Goal: Information Seeking & Learning: Learn about a topic

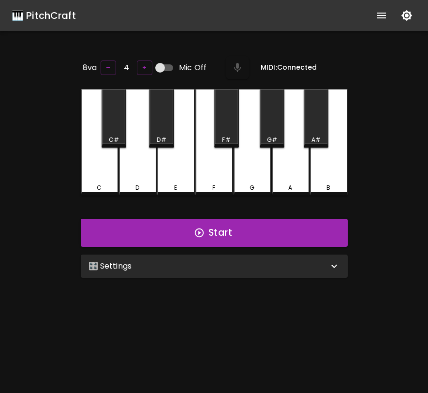
click at [260, 272] on div "🎛️ Settings" at bounding box center [214, 265] width 267 height 23
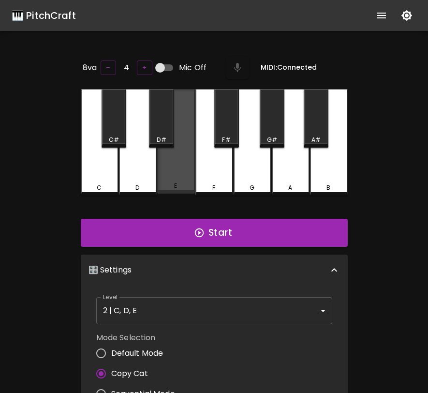
click at [169, 152] on div "E" at bounding box center [176, 141] width 38 height 104
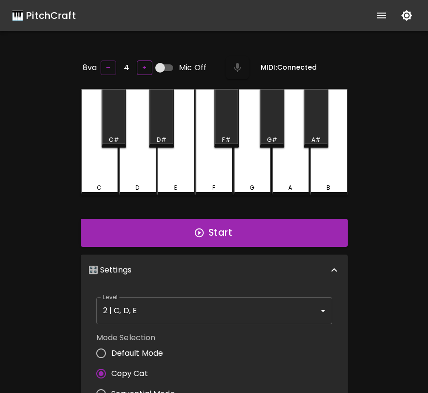
click at [141, 69] on button "+" at bounding box center [144, 67] width 15 height 15
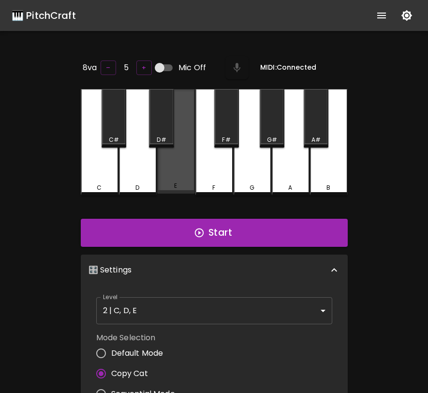
click at [174, 181] on div "E" at bounding box center [176, 185] width 36 height 9
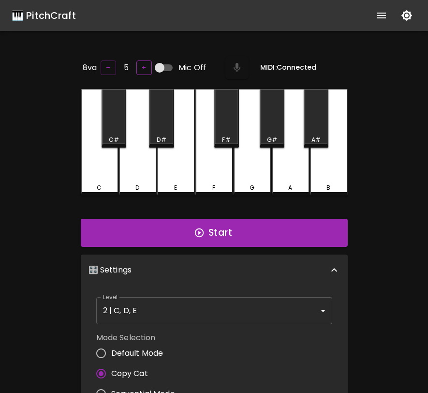
click at [139, 70] on button "+" at bounding box center [143, 67] width 15 height 15
click at [173, 156] on div "E" at bounding box center [176, 142] width 38 height 106
click at [101, 60] on button "–" at bounding box center [108, 67] width 15 height 15
click at [106, 65] on button "–" at bounding box center [108, 67] width 15 height 15
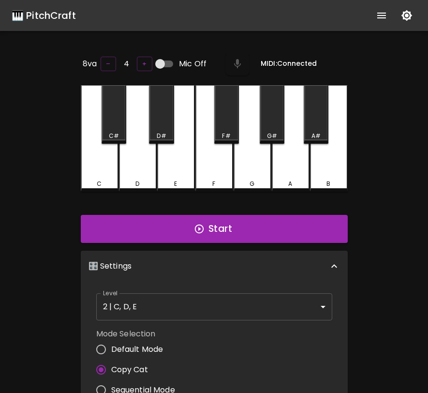
click at [186, 324] on div "Mode Selection Default Mode Copy Cat Sequential Mode Chord Mode" at bounding box center [214, 374] width 244 height 100
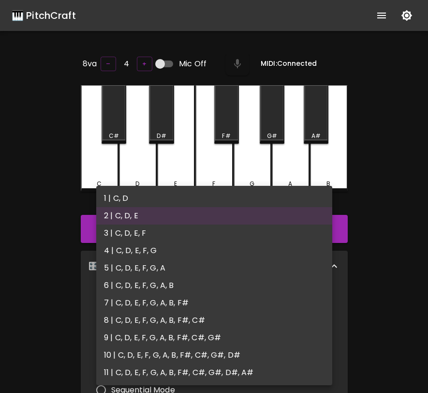
click at [198, 303] on body "🎹 PitchCraft About Badges Log In 8va – 4 + Mic Off MIDI: Connected C C# D D# E …" at bounding box center [214, 320] width 428 height 641
click at [202, 336] on li "9 | C, D, E, F, G, A, B, F#, C#, G#" at bounding box center [214, 337] width 236 height 17
type input "17"
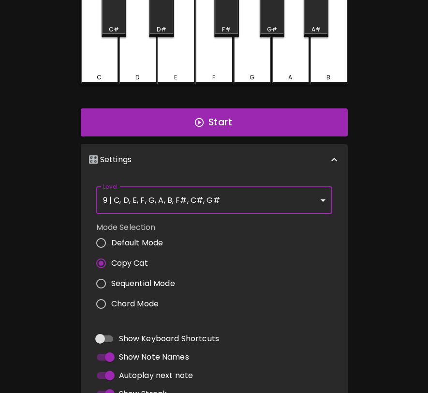
scroll to position [152, 0]
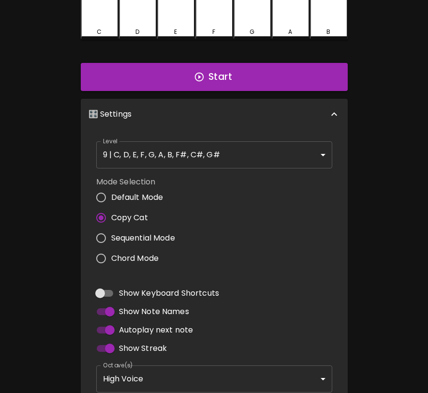
click at [123, 197] on span "Default Mode" at bounding box center [137, 198] width 52 height 12
click at [111, 197] on input "Default Mode" at bounding box center [101, 197] width 20 height 20
radio input "true"
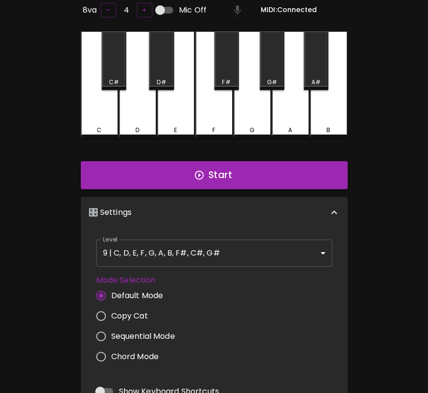
scroll to position [0, 0]
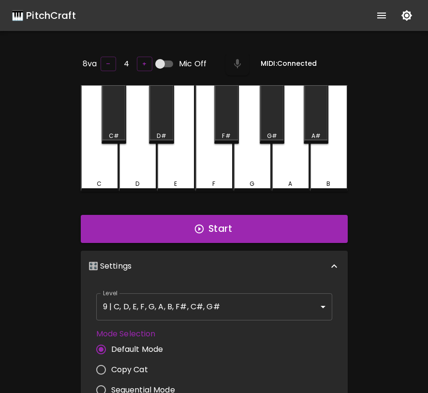
click at [165, 60] on input "Mic Off" at bounding box center [160, 64] width 55 height 18
checkbox input "true"
click at [278, 222] on button "Start" at bounding box center [214, 229] width 267 height 28
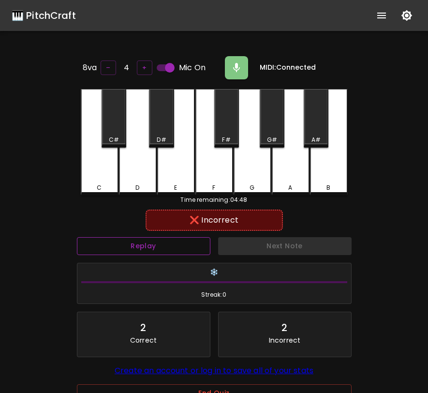
click at [162, 249] on button "Replay" at bounding box center [143, 246] width 133 height 18
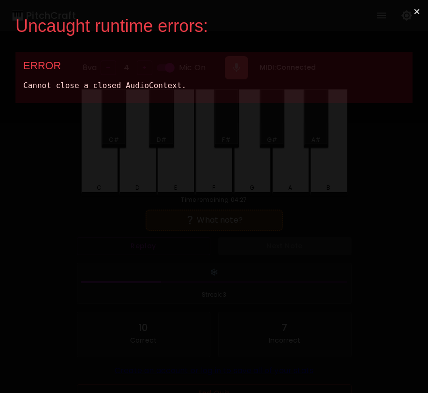
click at [418, 12] on button "×" at bounding box center [417, 11] width 22 height 23
click at [416, 13] on button "×" at bounding box center [417, 11] width 22 height 23
click at [420, 10] on button "×" at bounding box center [417, 11] width 22 height 23
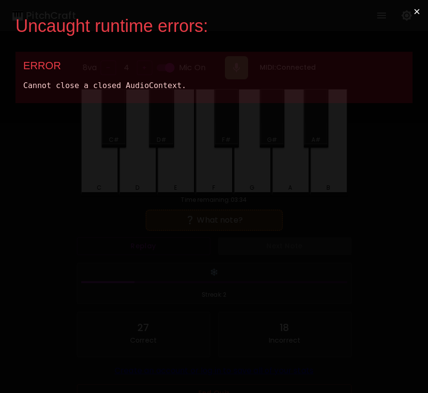
click at [420, 10] on button "×" at bounding box center [417, 11] width 22 height 23
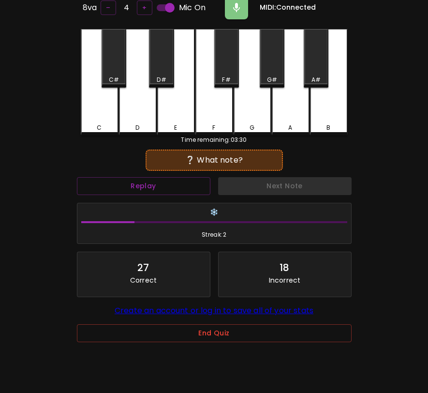
scroll to position [97, 0]
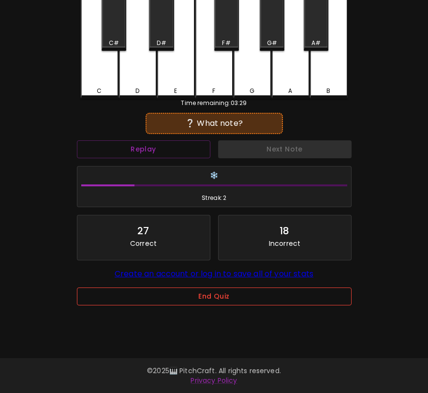
click at [238, 294] on button "End Quiz" at bounding box center [214, 296] width 275 height 18
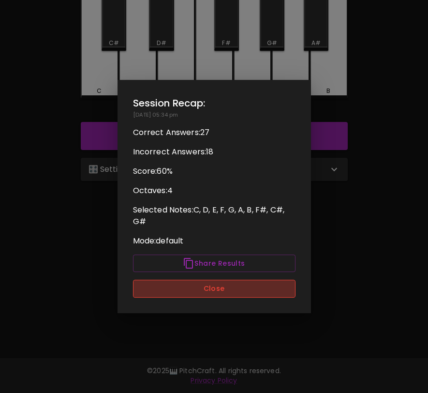
click at [238, 294] on button "Close" at bounding box center [214, 289] width 162 height 18
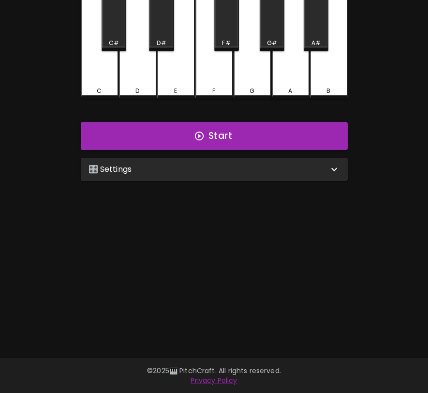
scroll to position [75, 0]
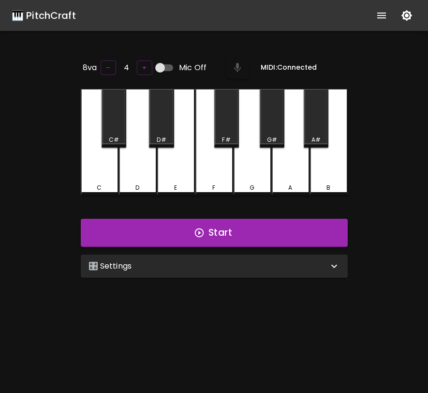
click at [301, 266] on div "🎛️ Settings" at bounding box center [209, 266] width 240 height 12
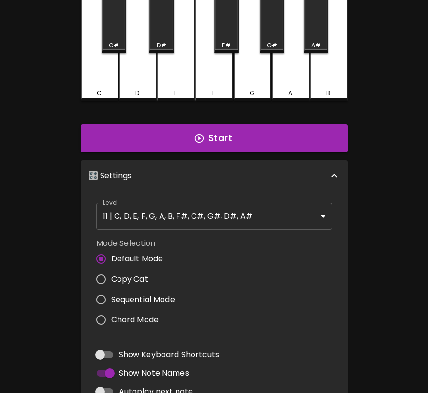
scroll to position [93, 0]
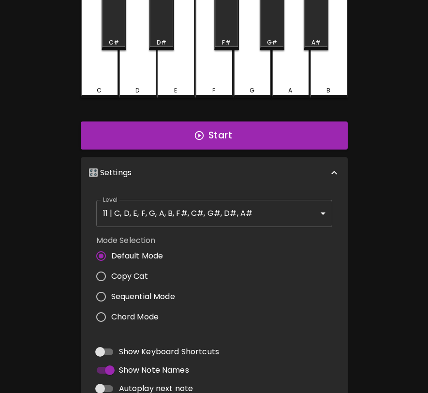
click at [277, 222] on body "🎹 PitchCraft About Badges Log In 8va – 4 + Mic Off MIDI: Connected C C# D D# E …" at bounding box center [214, 227] width 428 height 641
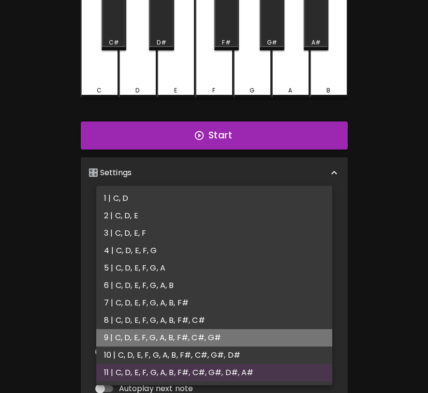
click at [244, 332] on li "9 | C, D, E, F, G, A, B, F#, C#, G#" at bounding box center [214, 337] width 236 height 17
type input "17"
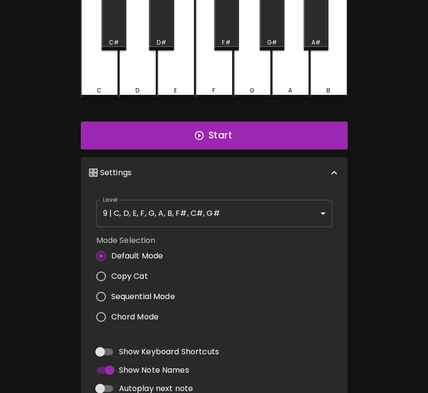
click at [294, 278] on div "Mode Selection Default Mode Copy Cat Sequential Mode Chord Mode" at bounding box center [214, 281] width 244 height 100
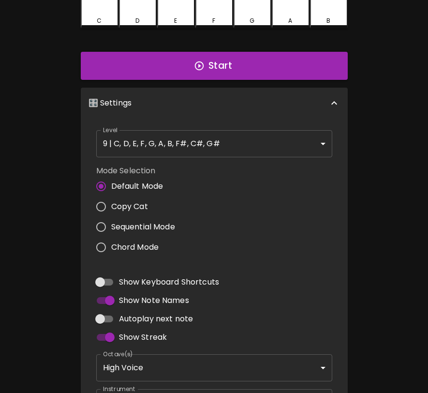
scroll to position [201, 0]
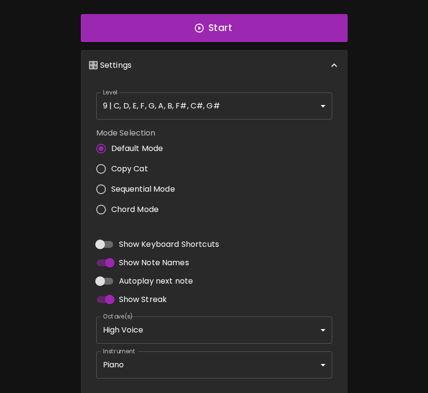
click at [177, 278] on span "Autoplay next note" at bounding box center [156, 281] width 74 height 12
click at [128, 278] on input "Autoplay next note" at bounding box center [100, 281] width 55 height 18
checkbox input "true"
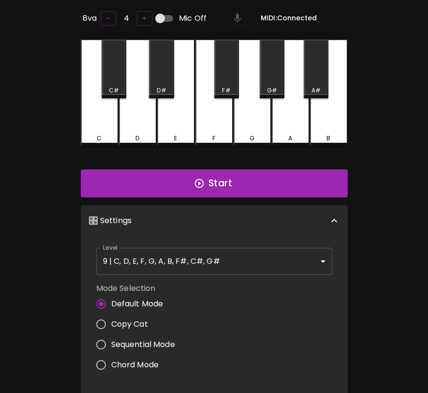
scroll to position [0, 0]
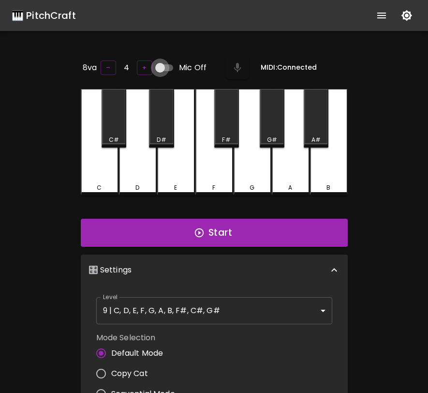
click at [162, 67] on input "Mic Off" at bounding box center [160, 68] width 55 height 18
checkbox input "true"
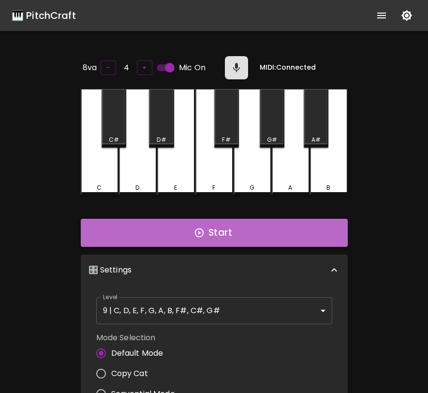
click at [338, 228] on button "Start" at bounding box center [214, 233] width 267 height 28
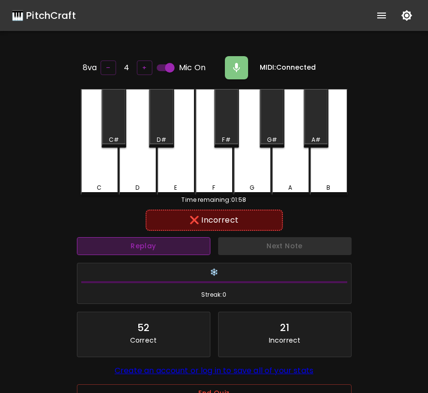
click at [185, 244] on button "Replay" at bounding box center [143, 246] width 133 height 18
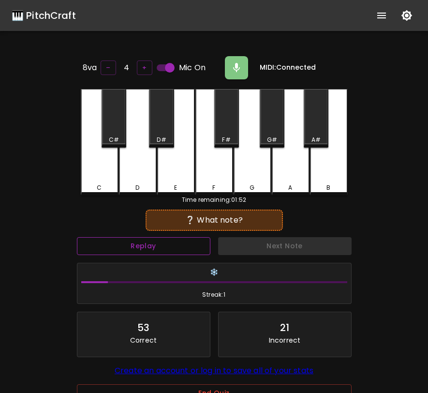
click at [185, 244] on button "Replay" at bounding box center [143, 246] width 133 height 18
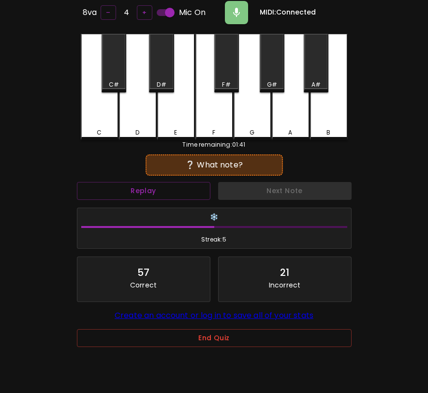
scroll to position [97, 0]
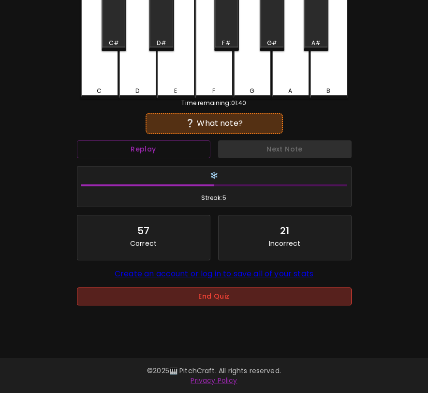
click at [195, 305] on button "End Quiz" at bounding box center [214, 296] width 275 height 18
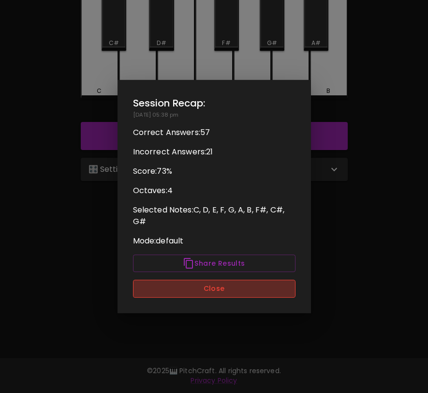
click at [203, 287] on button "Close" at bounding box center [214, 289] width 162 height 18
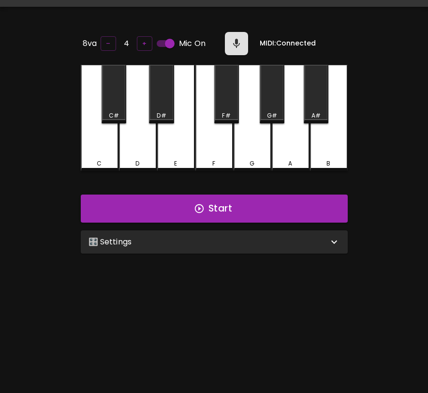
scroll to position [0, 0]
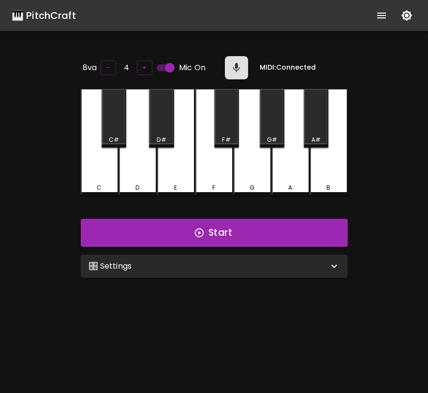
click at [221, 170] on div "F" at bounding box center [214, 142] width 38 height 106
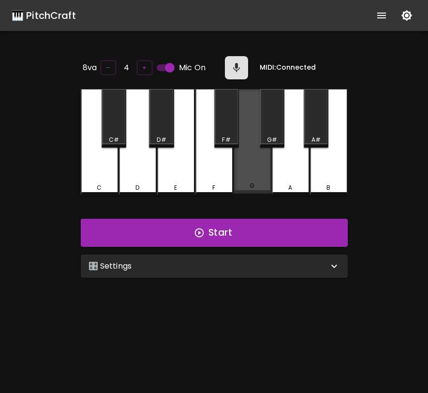
click at [247, 180] on div "G" at bounding box center [253, 141] width 38 height 104
